Goal: Find specific page/section: Find specific page/section

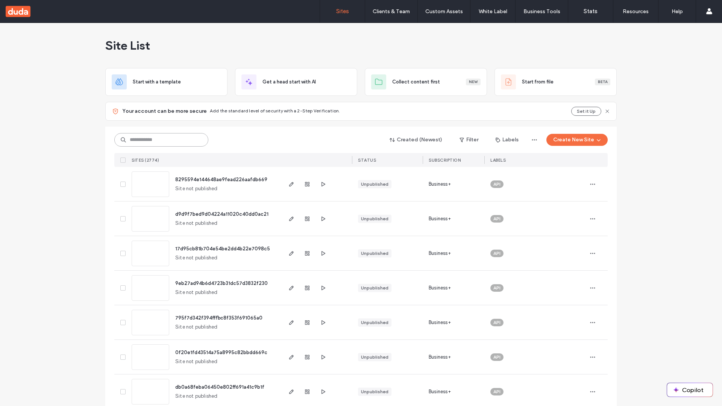
click at [161, 140] on input at bounding box center [161, 140] width 94 height 14
type input "**********"
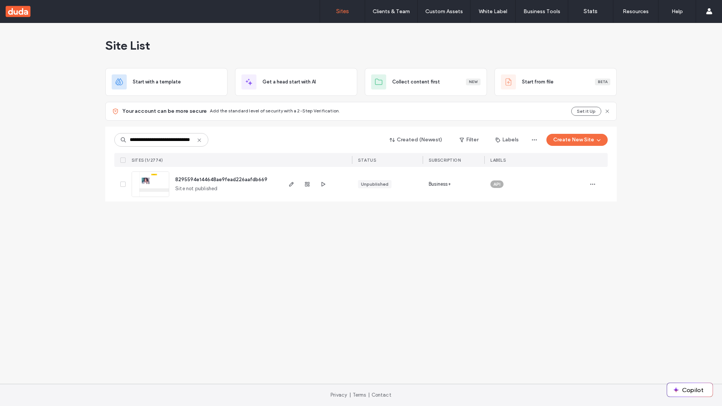
click at [222, 179] on span "8295594e144648ae9fead226aafdb669" at bounding box center [221, 180] width 92 height 6
